Goal: Information Seeking & Learning: Understand process/instructions

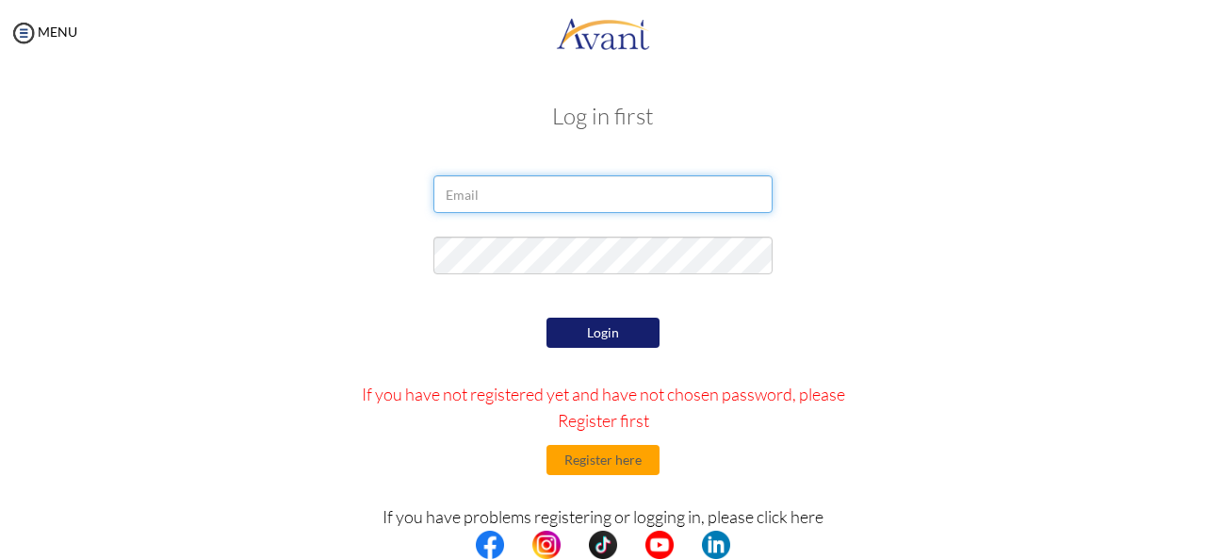
type input "[EMAIL_ADDRESS][DOMAIN_NAME]"
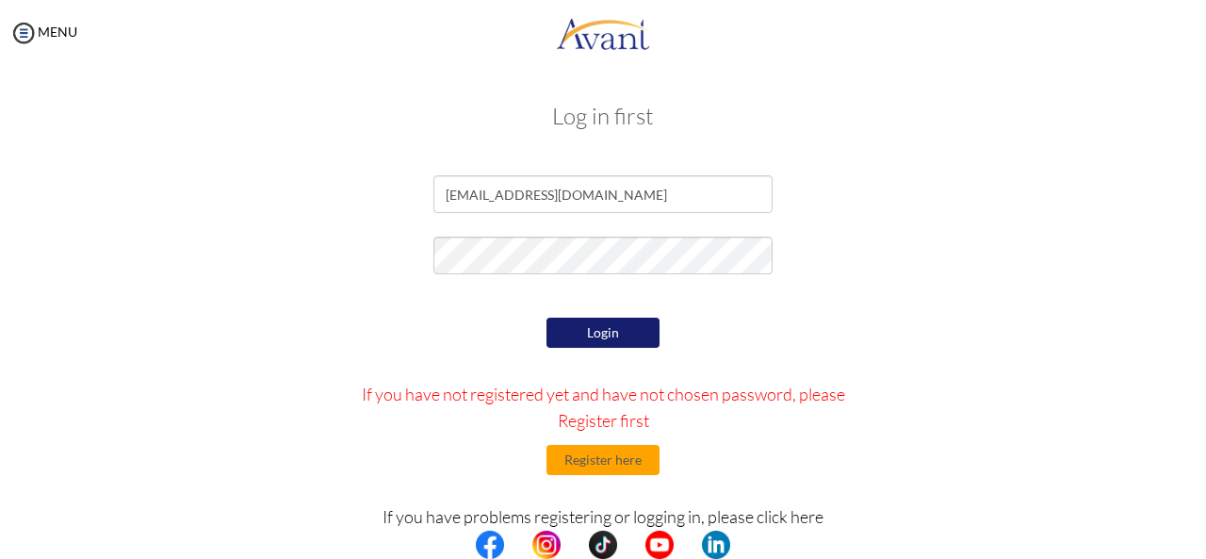
click at [594, 332] on button "Login" at bounding box center [602, 332] width 113 height 30
click at [596, 344] on button "Login" at bounding box center [602, 332] width 113 height 30
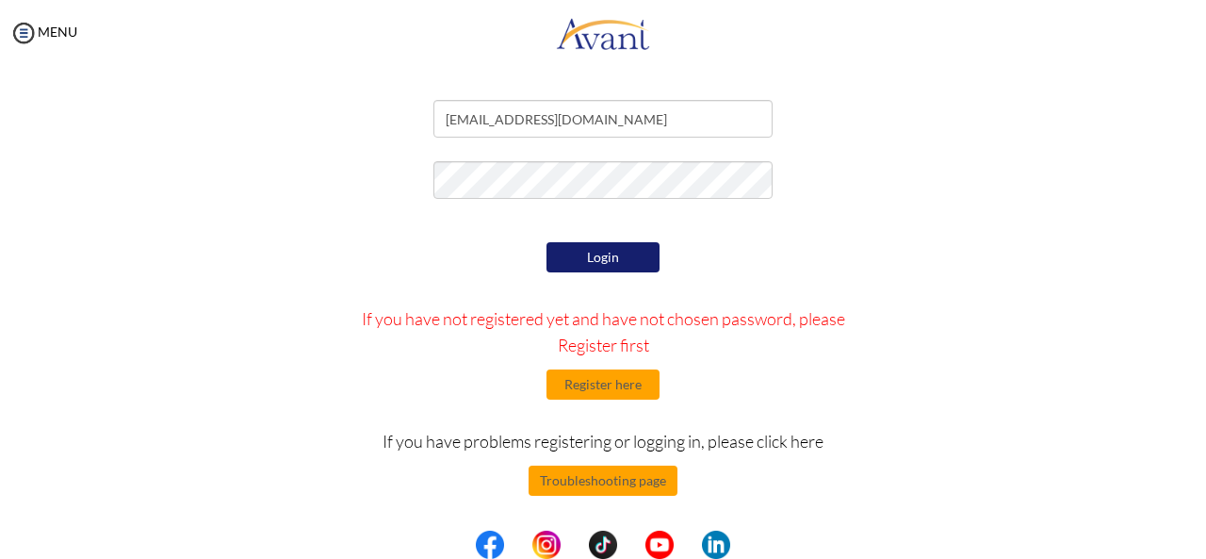
click at [575, 236] on form "[EMAIL_ADDRESS][DOMAIN_NAME] Login If you have not registered yet and have not …" at bounding box center [603, 346] width 1074 height 492
click at [573, 244] on button "Login" at bounding box center [602, 257] width 113 height 30
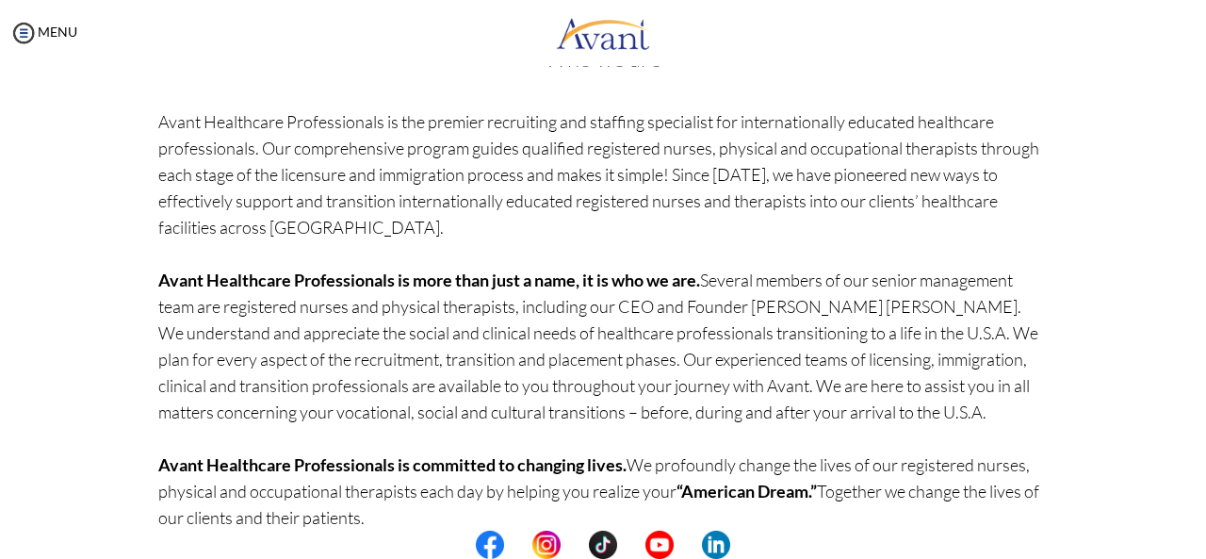
scroll to position [202, 0]
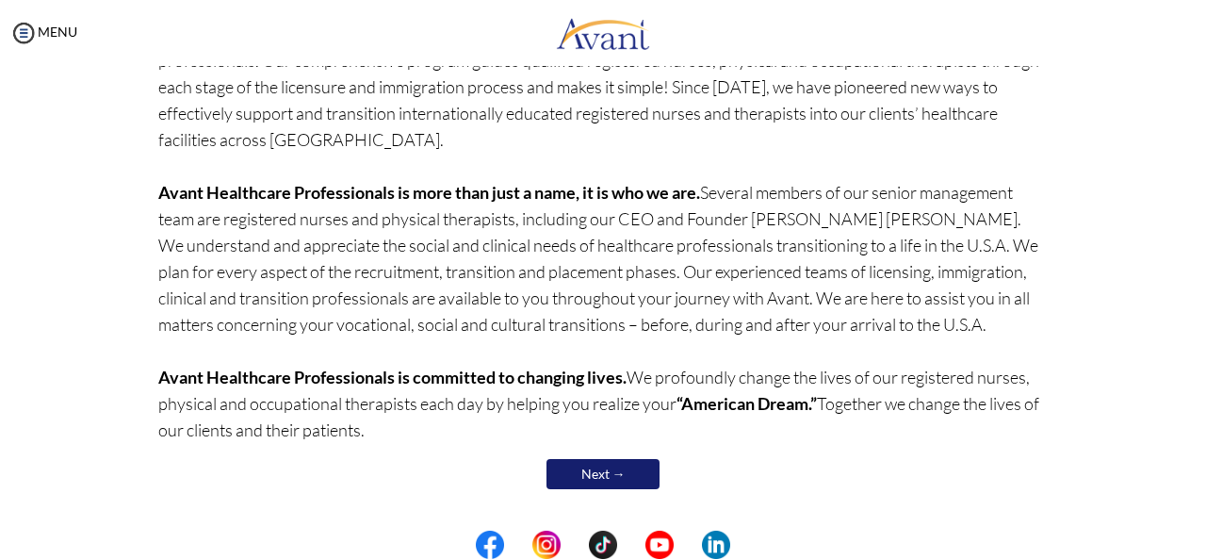
click at [591, 459] on link "Next →" at bounding box center [602, 474] width 113 height 30
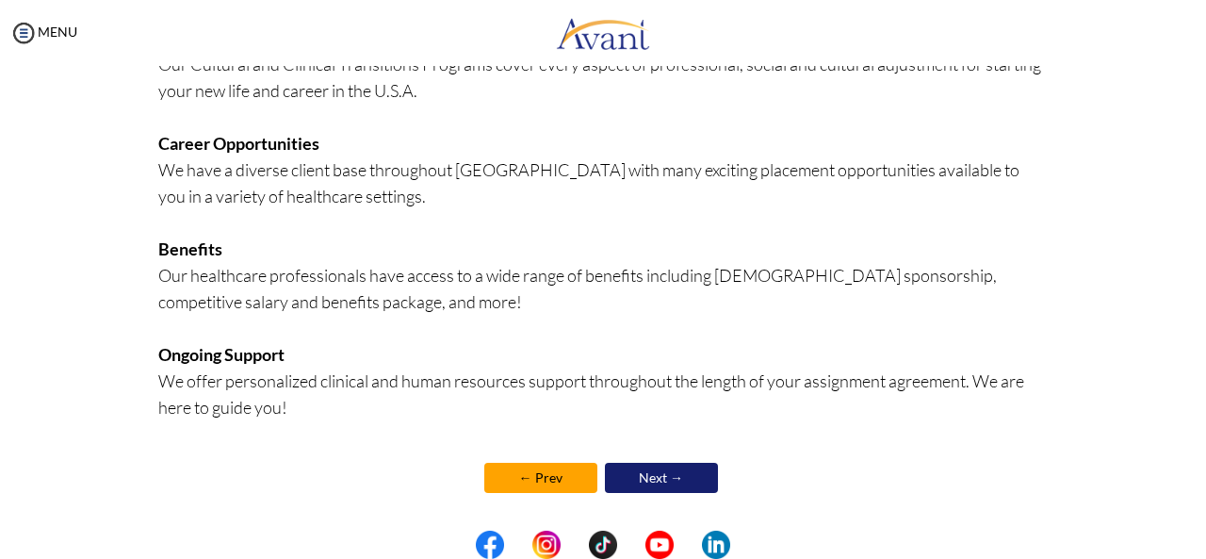
scroll to position [500, 0]
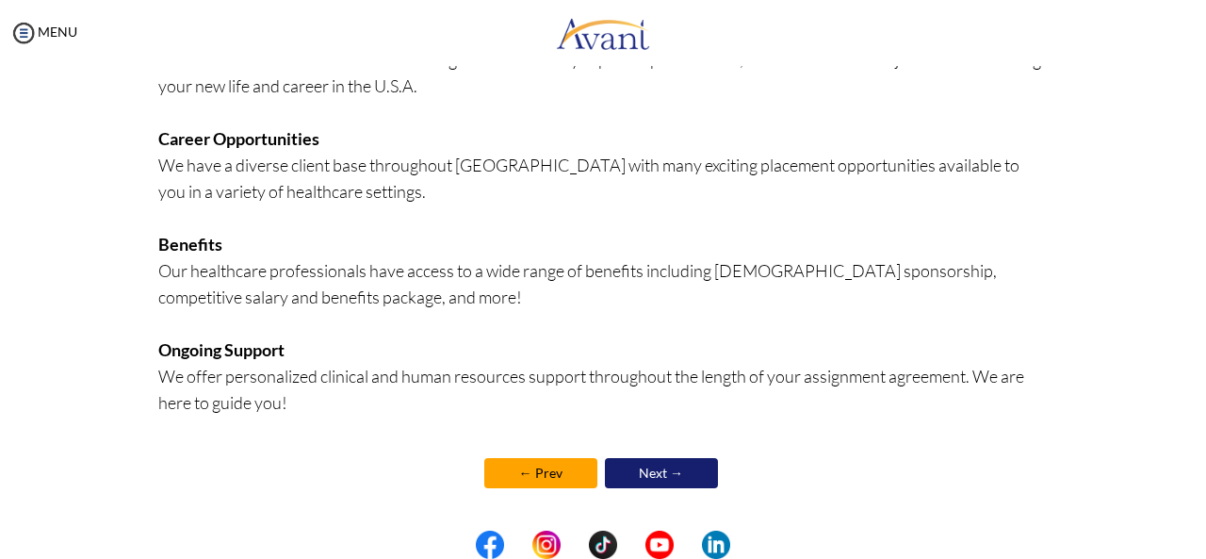
click at [661, 462] on link "Next →" at bounding box center [661, 473] width 113 height 30
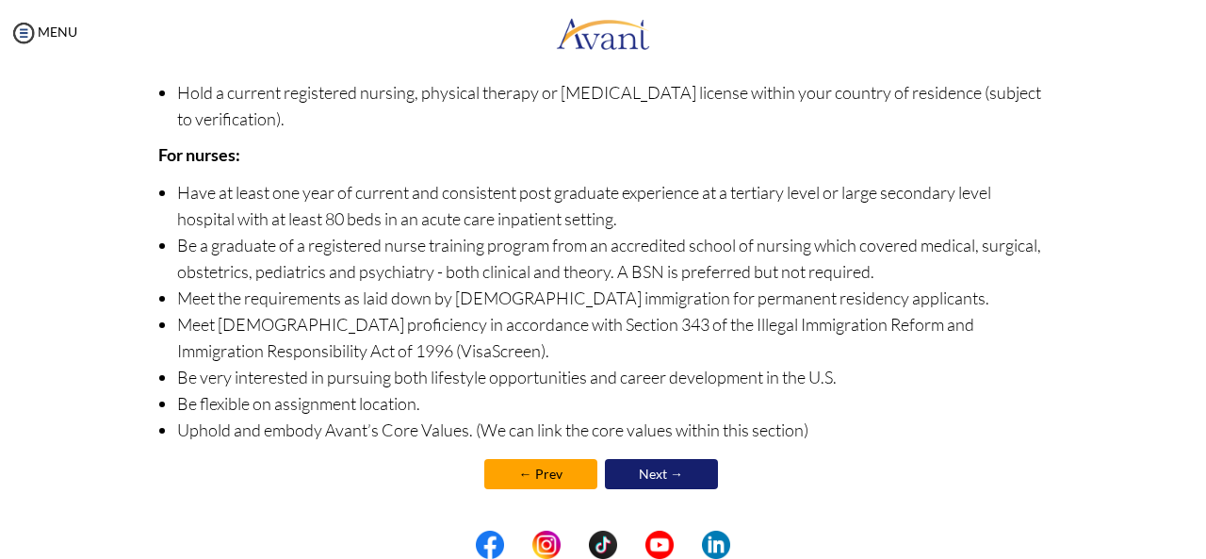
scroll to position [261, 0]
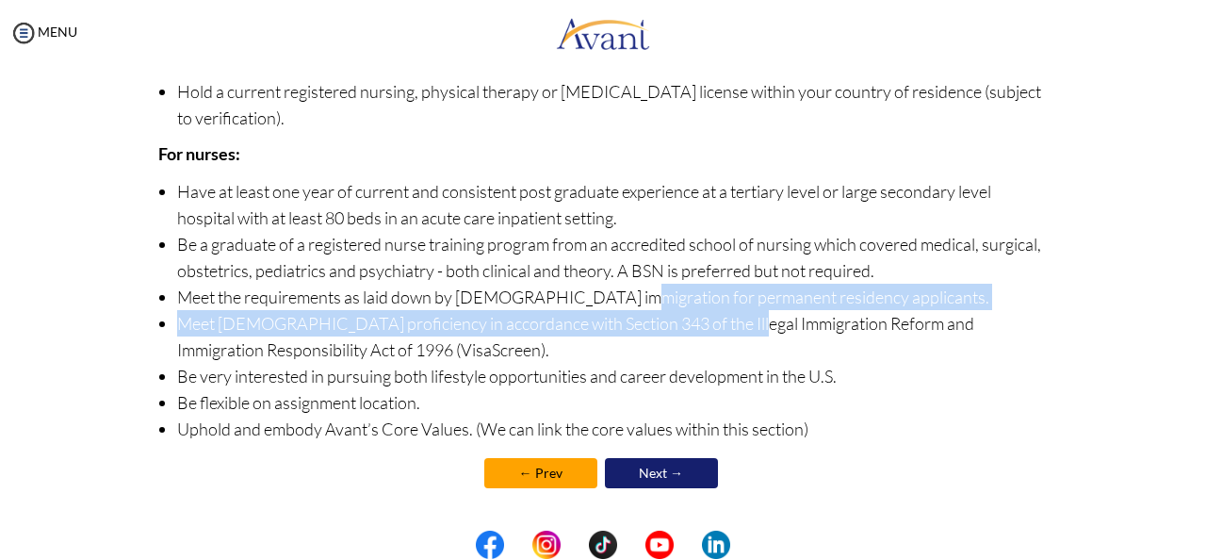
drag, startPoint x: 599, startPoint y: 284, endPoint x: 724, endPoint y: 326, distance: 132.3
click at [724, 326] on ul "Have at least one year of current and consistent post graduate experience at a …" at bounding box center [603, 310] width 890 height 264
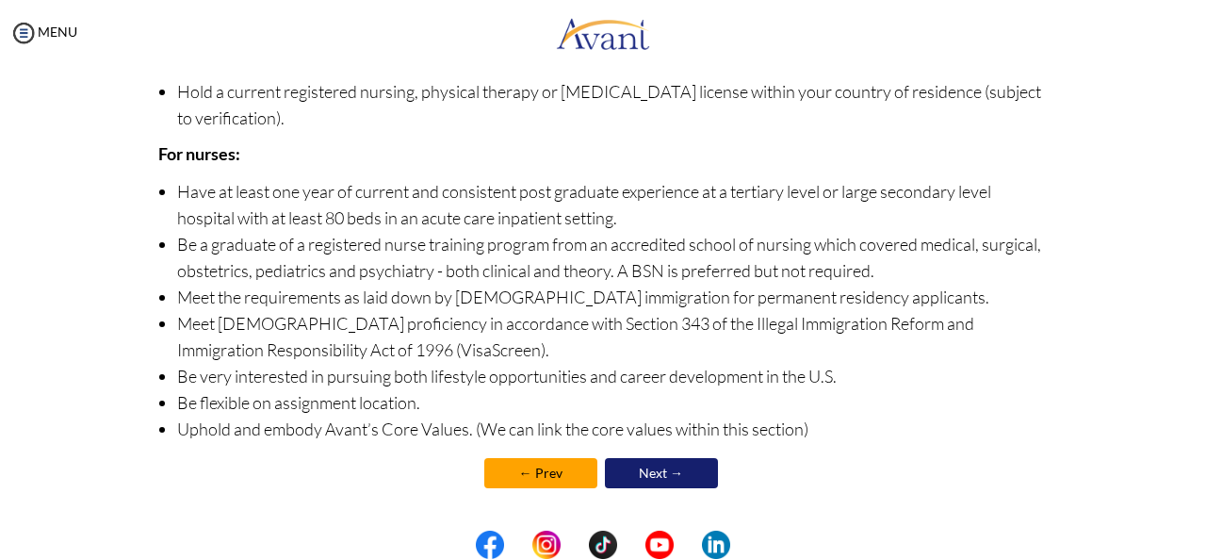
click at [916, 406] on li "Be flexible on assignment location." at bounding box center [612, 402] width 871 height 26
click at [661, 470] on link "Next →" at bounding box center [661, 473] width 113 height 30
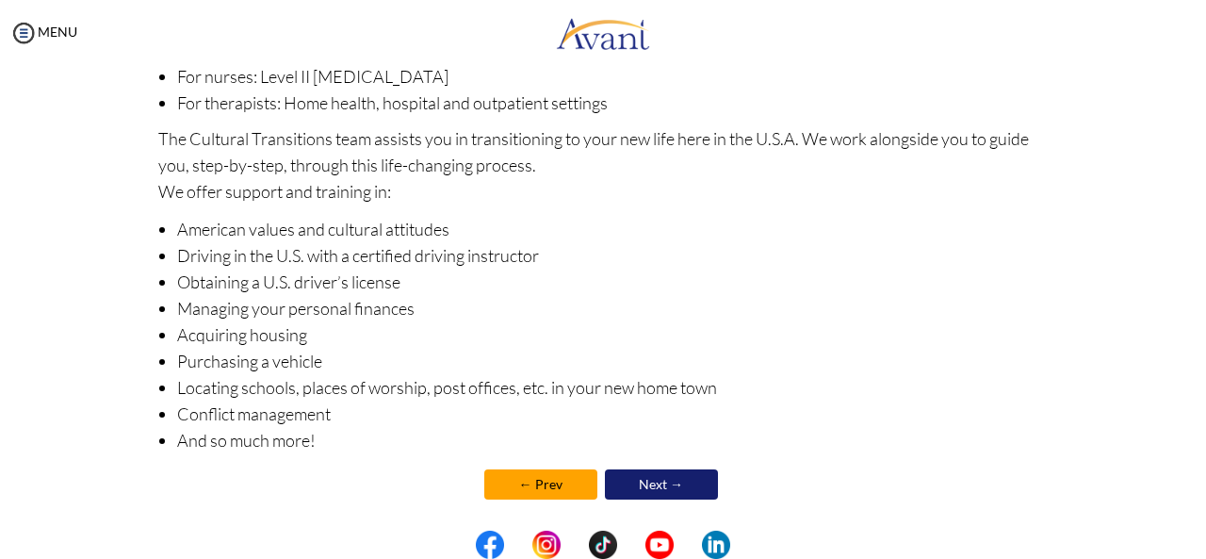
scroll to position [336, 0]
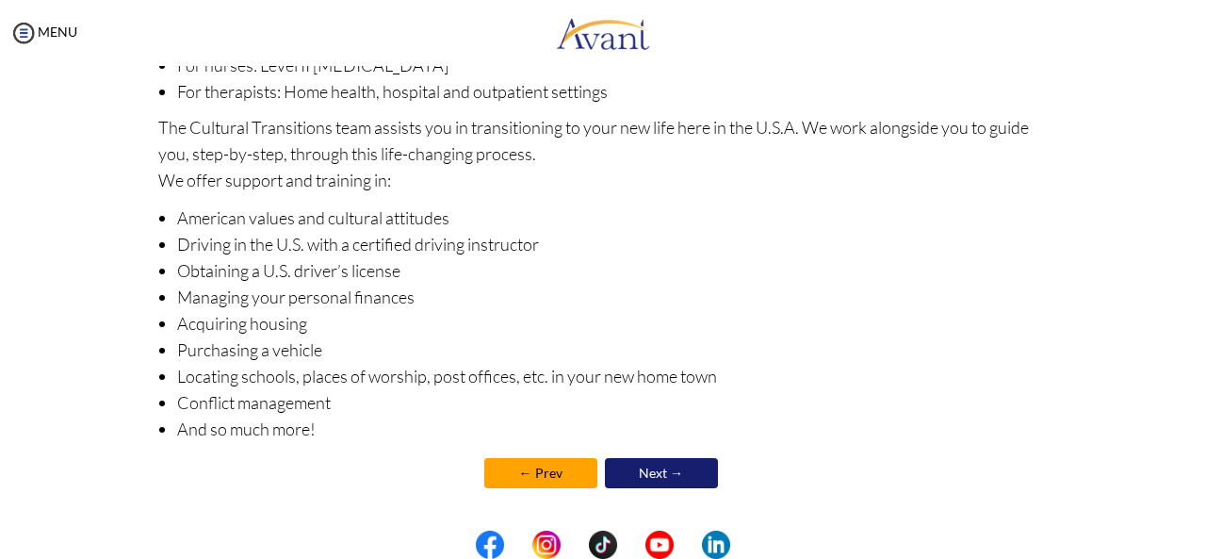
click at [626, 478] on link "Next →" at bounding box center [661, 473] width 113 height 30
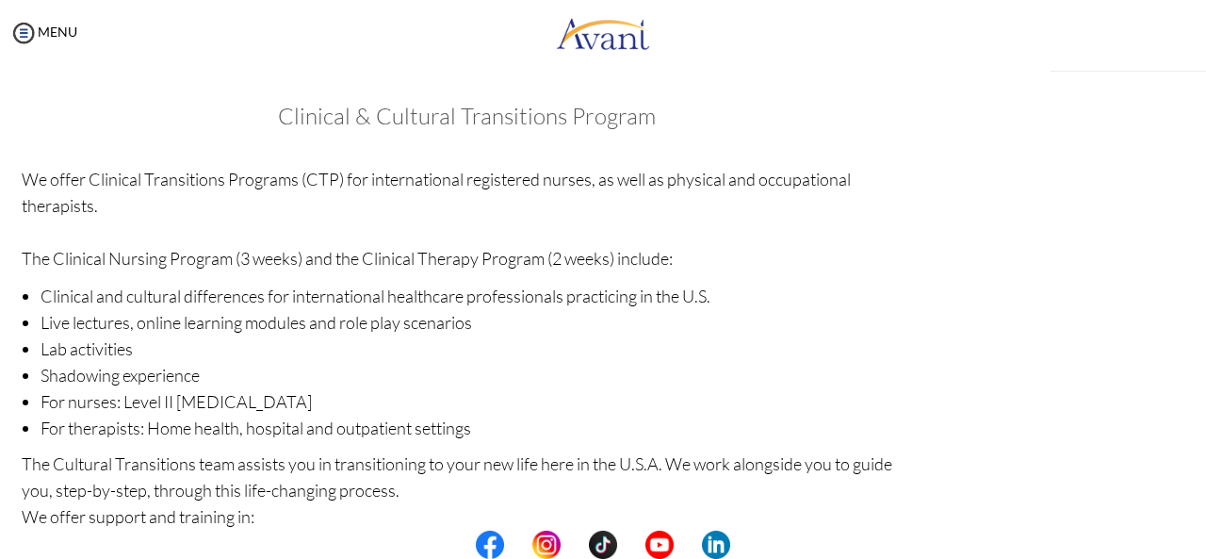
scroll to position [337, 0]
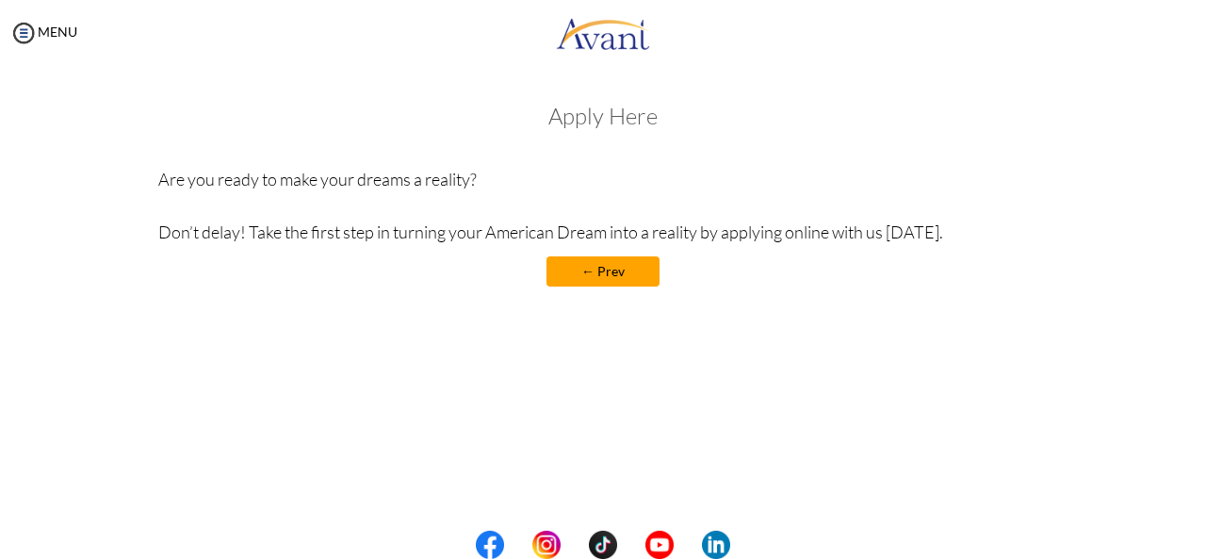
drag, startPoint x: 567, startPoint y: 229, endPoint x: 578, endPoint y: 219, distance: 14.7
click at [567, 227] on p "Are you ready to make your dreams a reality? Don’t delay! Take the first step i…" at bounding box center [603, 205] width 890 height 79
click at [620, 276] on link "← Prev" at bounding box center [602, 271] width 113 height 30
